Goal: Communication & Community: Answer question/provide support

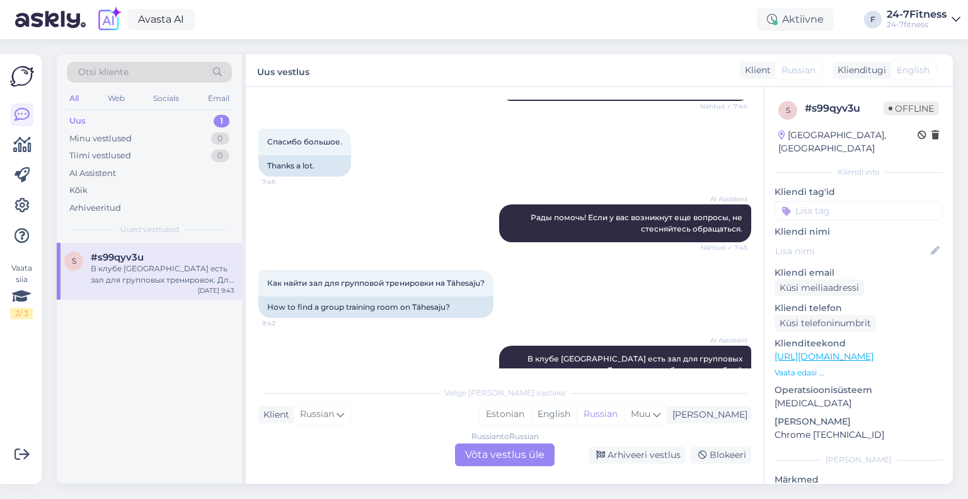
scroll to position [830, 0]
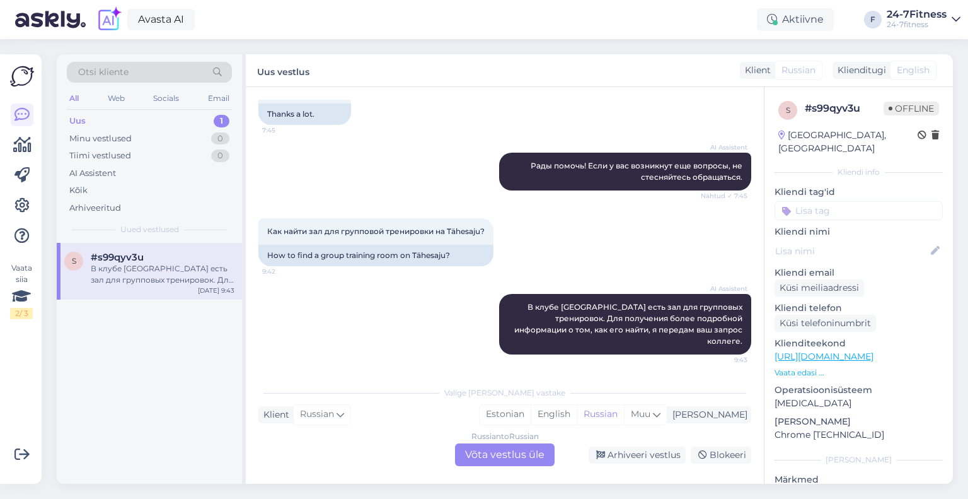
click at [511, 463] on div "Russian to Russian Võta vestlus üle" at bounding box center [505, 454] width 100 height 23
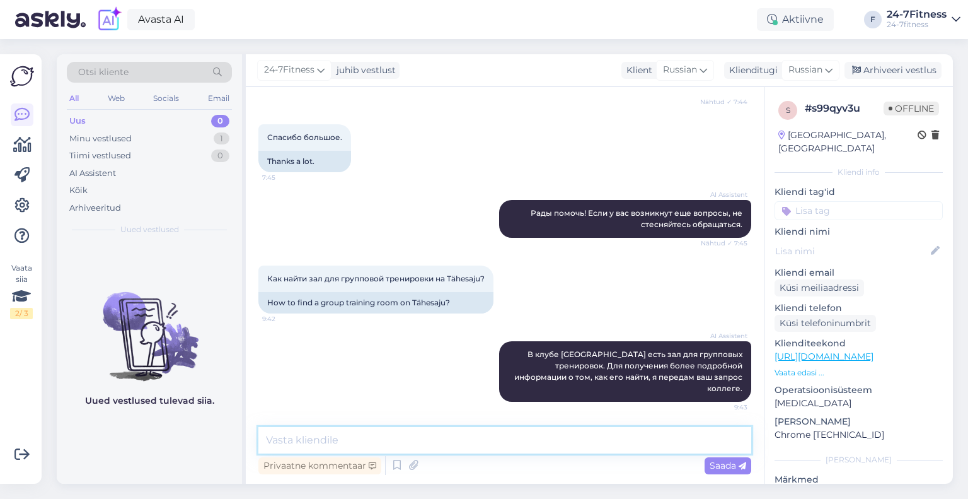
drag, startPoint x: 387, startPoint y: 441, endPoint x: 335, endPoint y: 450, distance: 53.2
click at [335, 450] on textarea at bounding box center [504, 440] width 493 height 26
click at [807, 66] on span "Russian" at bounding box center [806, 70] width 34 height 14
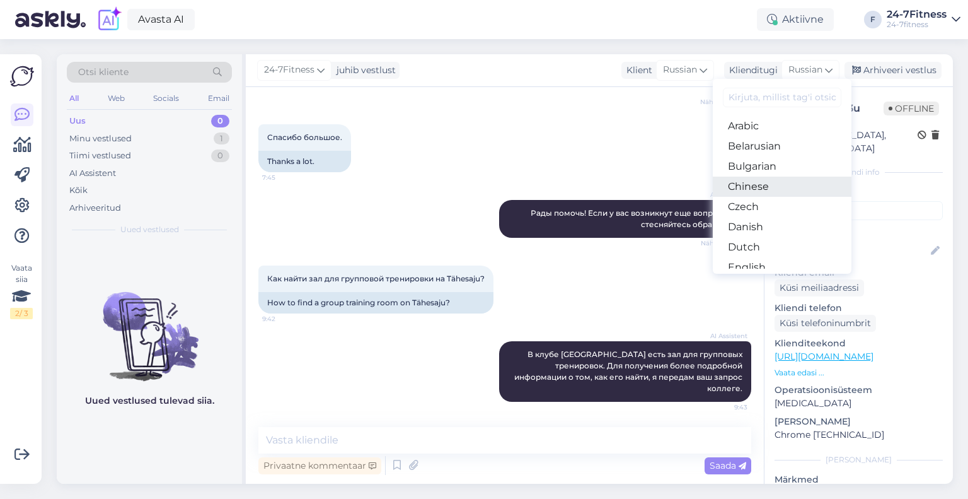
scroll to position [126, 0]
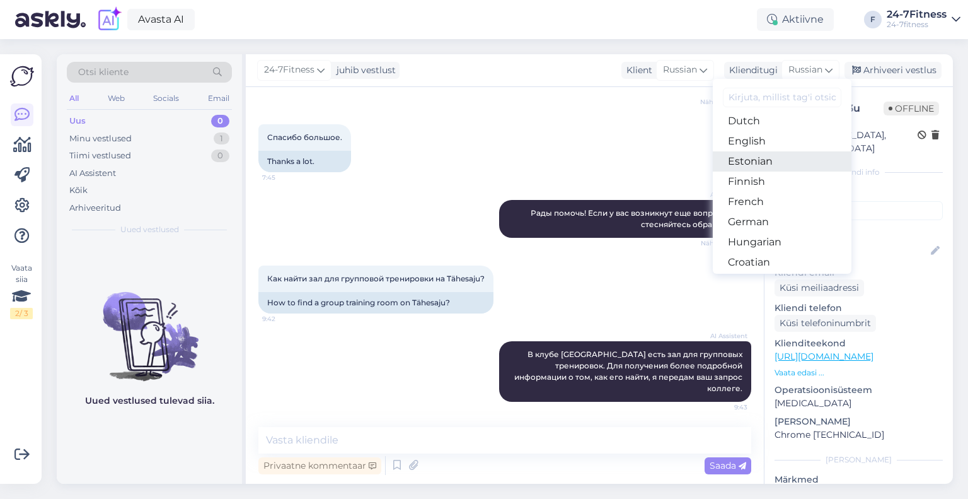
click at [756, 167] on link "Estonian" at bounding box center [782, 161] width 139 height 20
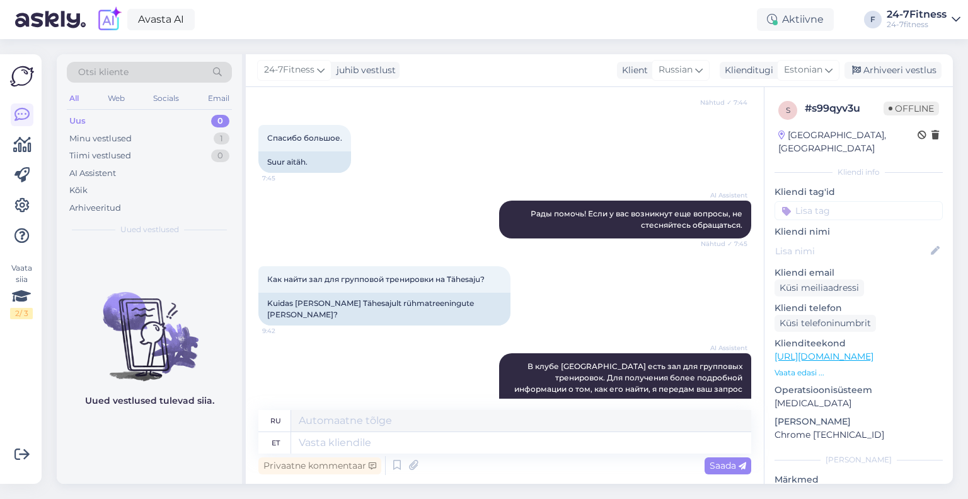
scroll to position [787, 0]
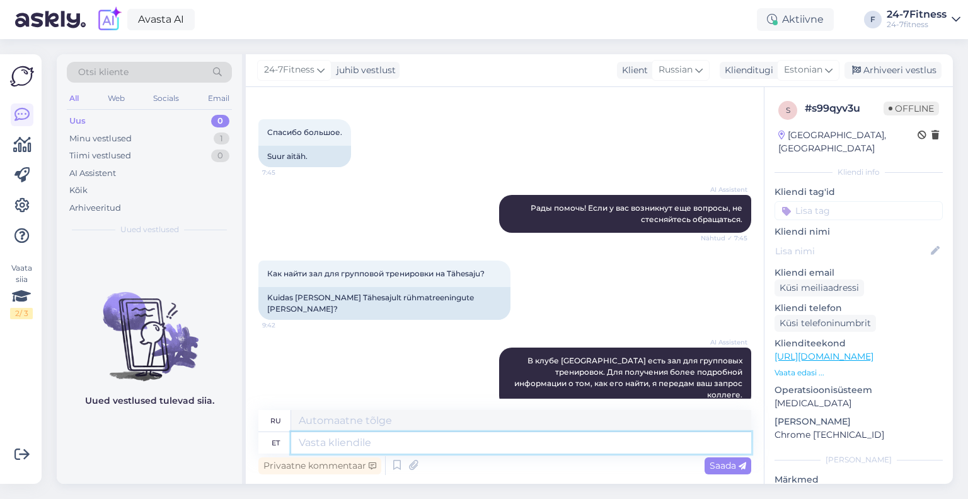
click at [385, 446] on textarea at bounding box center [521, 442] width 460 height 21
type textarea "Tere!"
type textarea "Привет!"
type textarea "Tere! Täname Te"
type textarea "Привет! [GEOGRAPHIC_DATA]."
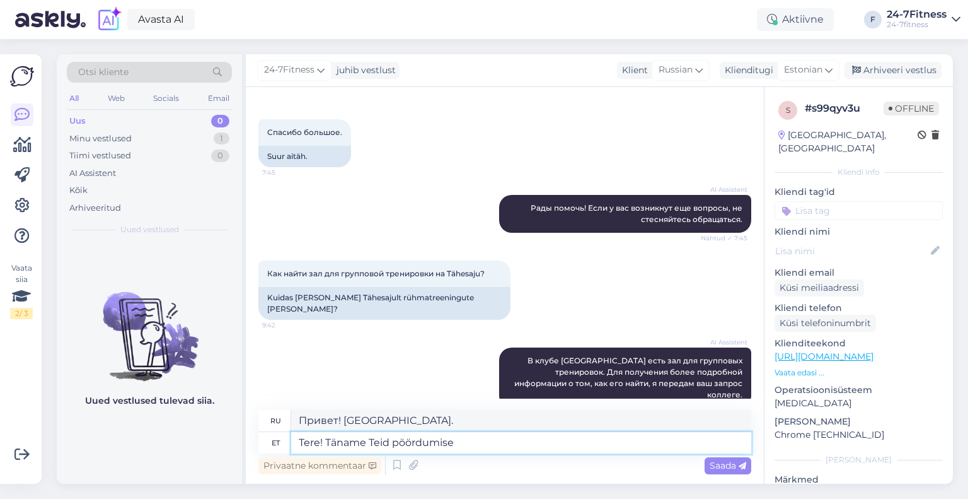
type textarea "Tere! Täname Teid pöördumise e"
type textarea "Здравствуйте! Спасибо, что обратились к нам."
type textarea "Tere! Täname Teid pöördumise eest!"
type textarea "Здравствуйте! Спасибо, что обратились к нам!"
paste textarea "Tõnismäe stuudio asub jõusaalis sees, eraldatud ruumina. Palun jälgiga ka spord…"
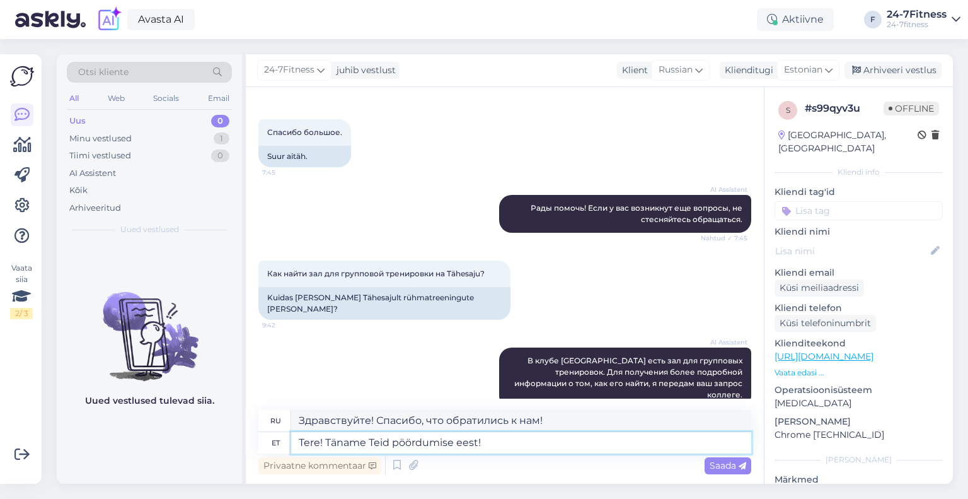
type textarea "Tere! Täname Teid pöördumise eest! Tõnismäe stuudio asub jõusaalis sees, eralda…"
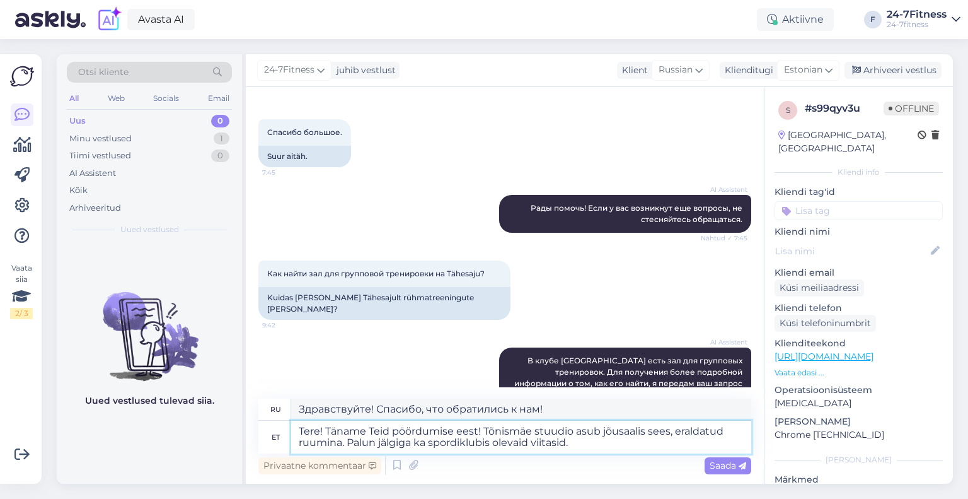
scroll to position [799, 0]
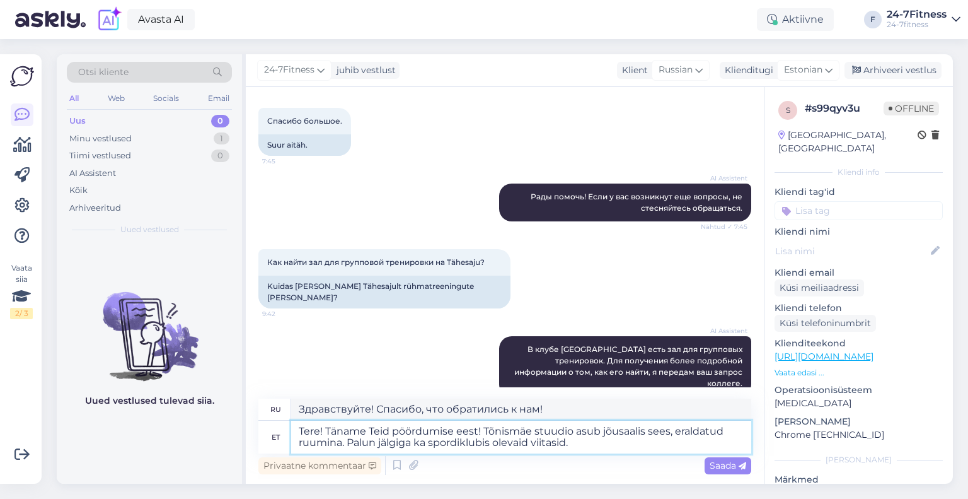
type textarea "Здравствуйте! Спасибо, что обратились к нам! Студия [GEOGRAPHIC_DATA] находится…"
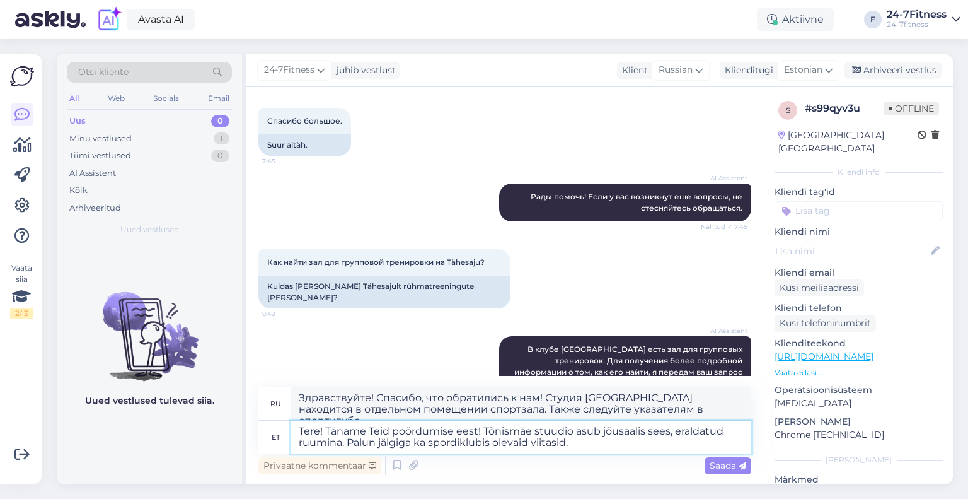
scroll to position [810, 0]
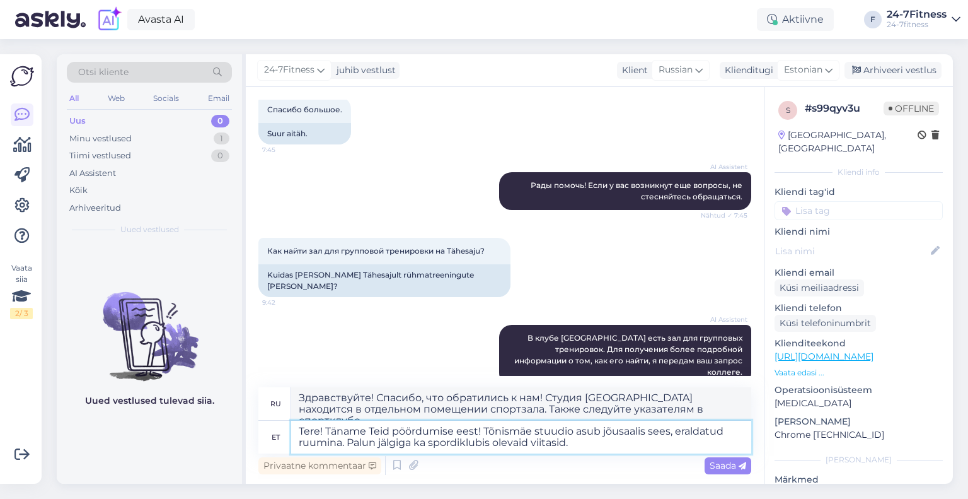
drag, startPoint x: 533, startPoint y: 435, endPoint x: 505, endPoint y: 433, distance: 27.8
click at [505, 433] on textarea "Tere! Täname Teid pöördumise eest! Tõnismäe stuudio asub jõusaalis sees, eralda…" at bounding box center [521, 436] width 460 height 33
type textarea "Tere! Täname Teid pöördumise eest! Tähesaju stuudio asub jõusaalis sees, eralda…"
type textarea "Здравствуйте! Спасибо, что обратились к нам! [GEOGRAPHIC_DATA] находится в отде…"
click at [659, 444] on textarea "Tere! Täname Teid pöördumise eest! Tähesaju stuudio asub jõusaalis sees, eralda…" at bounding box center [521, 436] width 460 height 33
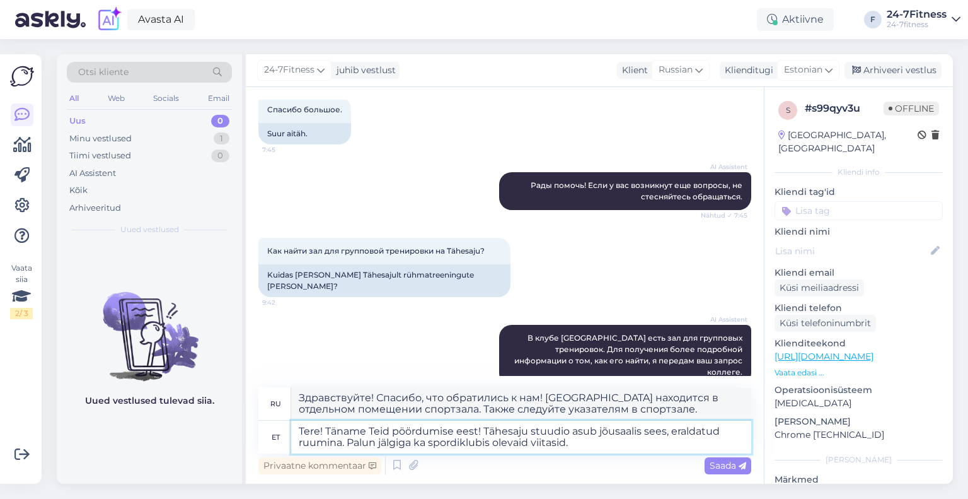
click at [422, 446] on textarea "Tere! Täname Teid pöördumise eest! Tähesaju stuudio asub jõusaalis sees, eralda…" at bounding box center [521, 436] width 460 height 33
type textarea "Tere! Täname Teid pöördumise eest! Tähesaju stuudio asub jõusaalis sees, eralda…"
click at [594, 450] on textarea "Tere! Täname Teid pöördumise eest! Tähesaju stuudio asub jõusaalis sees, eralda…" at bounding box center [521, 436] width 460 height 33
type textarea "Здравствуйте! Спасибо, что обратились к нам! Студия Tähesaju находится в отдель…"
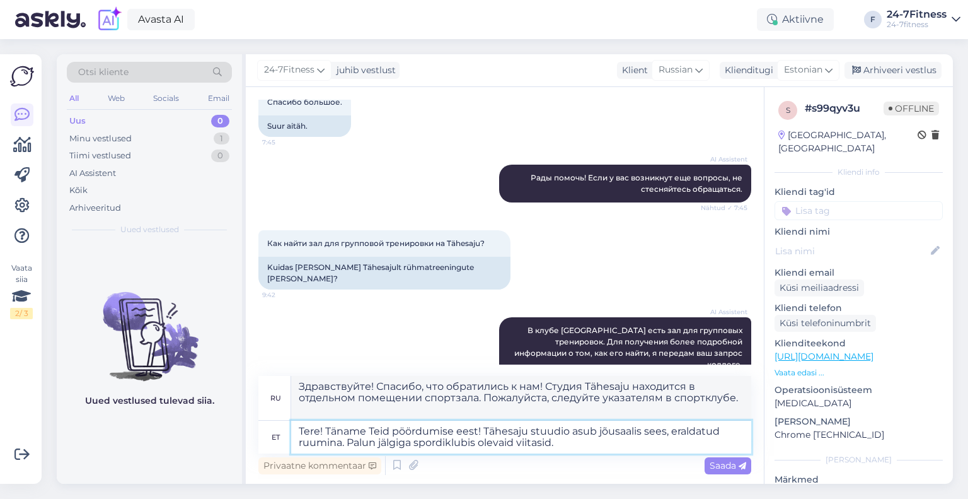
click at [589, 446] on textarea "Tere! Täname Teid pöördumise eest! Tähesaju stuudio asub jõusaalis sees, eralda…" at bounding box center [521, 436] width 460 height 33
type textarea "Tere! Täname Teid pöördumise eest! Tähesaju stuudio asub jõusaalis sees, eralda…"
click at [730, 470] on span "Saada" at bounding box center [728, 465] width 37 height 11
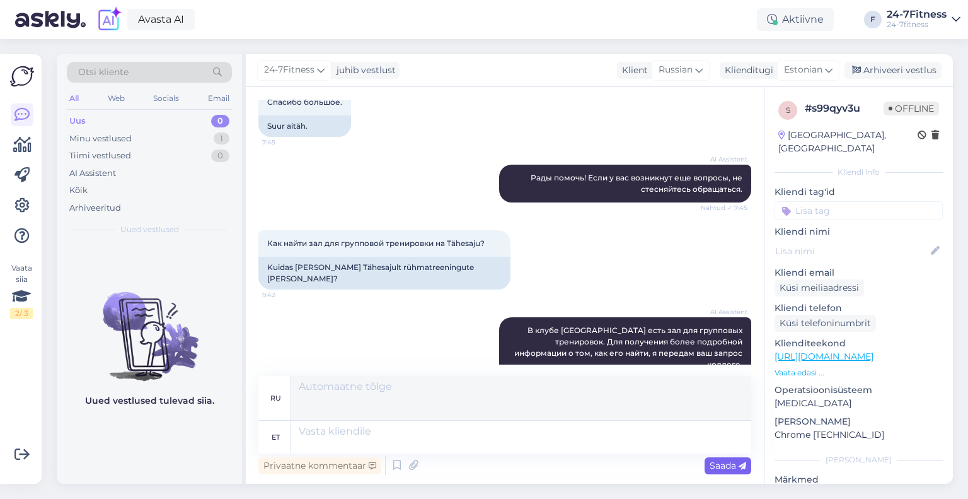
scroll to position [908, 0]
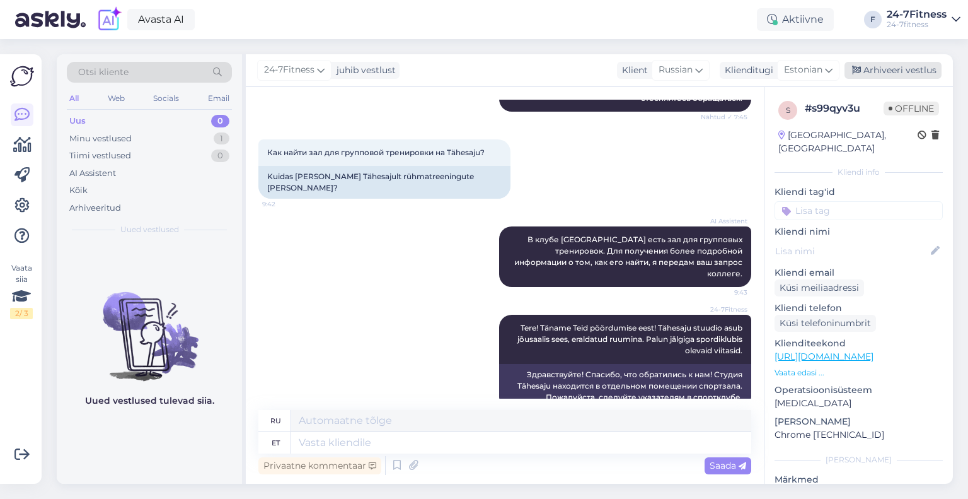
click at [893, 72] on div "Arhiveeri vestlus" at bounding box center [893, 70] width 97 height 17
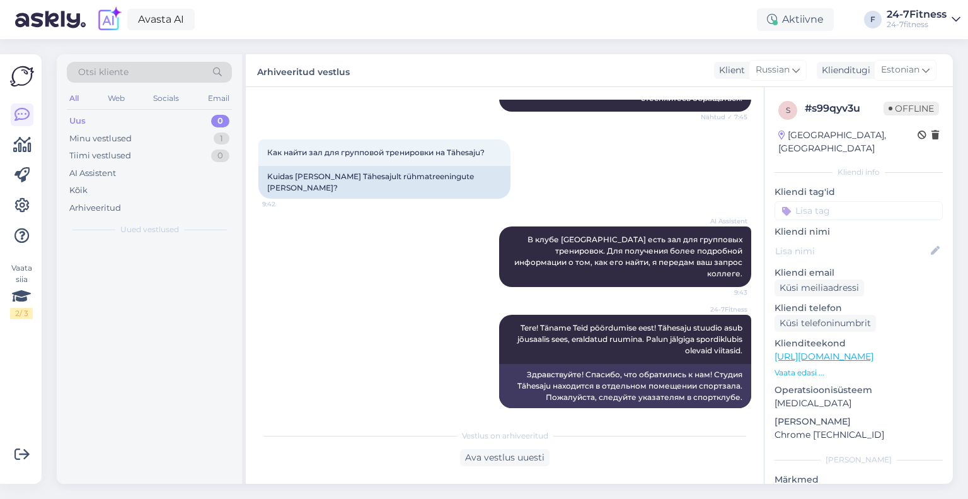
scroll to position [896, 0]
